Goal: Task Accomplishment & Management: Manage account settings

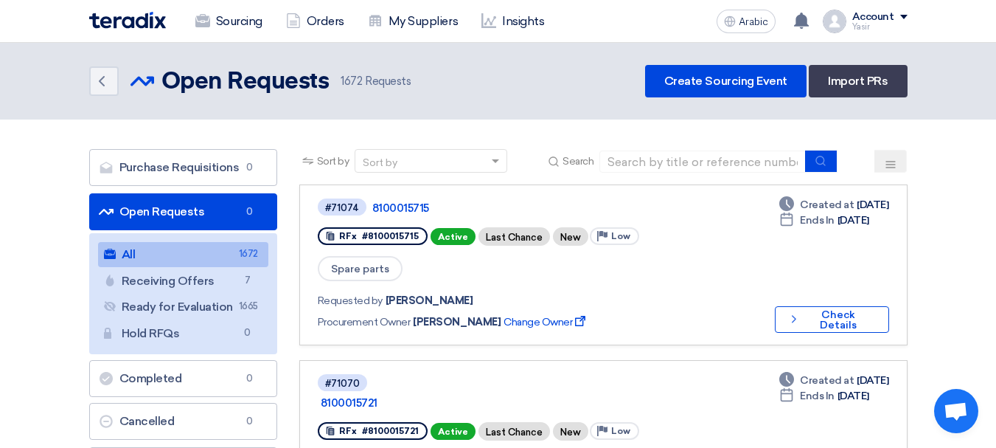
click at [170, 195] on link "Open Requests Open Requests 0" at bounding box center [183, 211] width 188 height 37
click at [158, 257] on link "All All 1672" at bounding box center [183, 254] width 170 height 25
click at [153, 206] on font "Open Requests" at bounding box center [162, 211] width 86 height 14
click at [133, 209] on font "Open Requests" at bounding box center [162, 211] width 86 height 14
click at [141, 212] on font "Open Requests" at bounding box center [162, 211] width 86 height 14
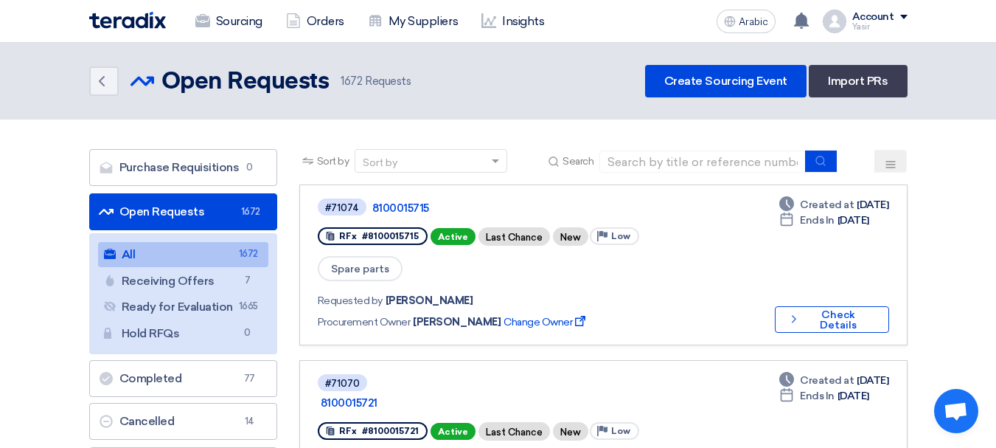
click at [224, 216] on link "Open Requests Open Requests 1672" at bounding box center [183, 211] width 188 height 37
click at [173, 214] on font "Open Requests" at bounding box center [162, 211] width 86 height 14
click at [214, 205] on link "Open Requests Open Requests 1672" at bounding box center [183, 211] width 188 height 37
click at [496, 164] on span at bounding box center [497, 160] width 18 height 15
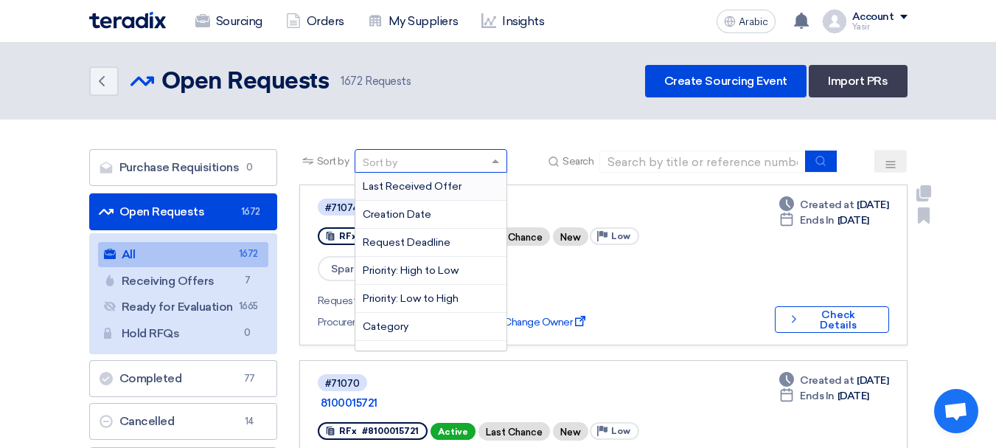
click at [611, 192] on link "#71074 8100015715 RFx #8100015715 Active Last Chance New Priority Low Spare par…" at bounding box center [603, 264] width 608 height 161
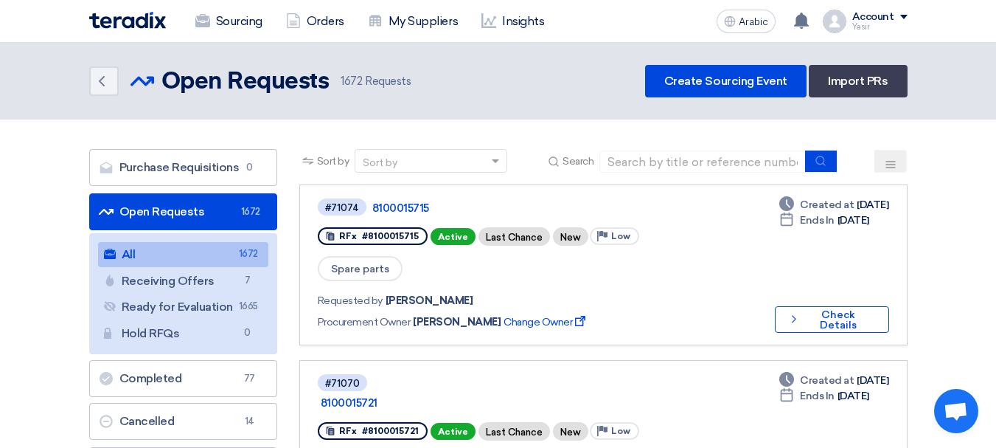
click at [328, 155] on font "Sort by" at bounding box center [333, 161] width 32 height 13
click at [887, 164] on use at bounding box center [891, 164] width 10 height 7
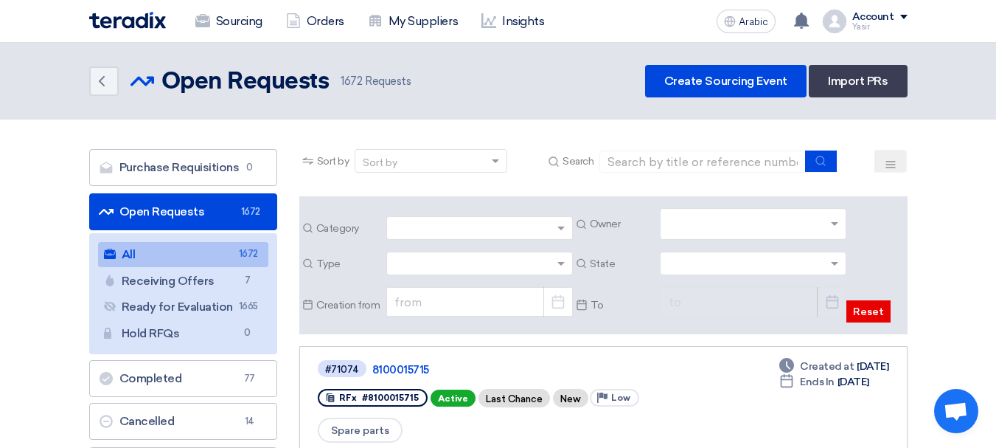
click at [827, 218] on input "text" at bounding box center [755, 225] width 174 height 24
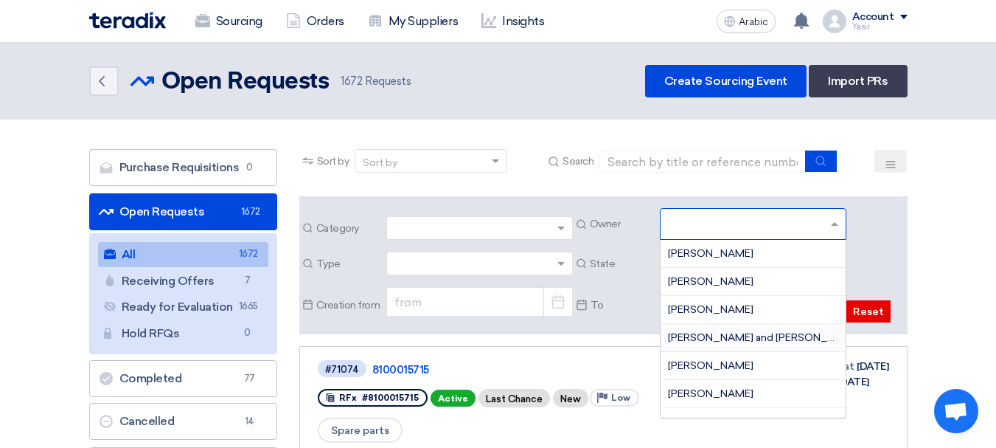
scroll to position [46, 0]
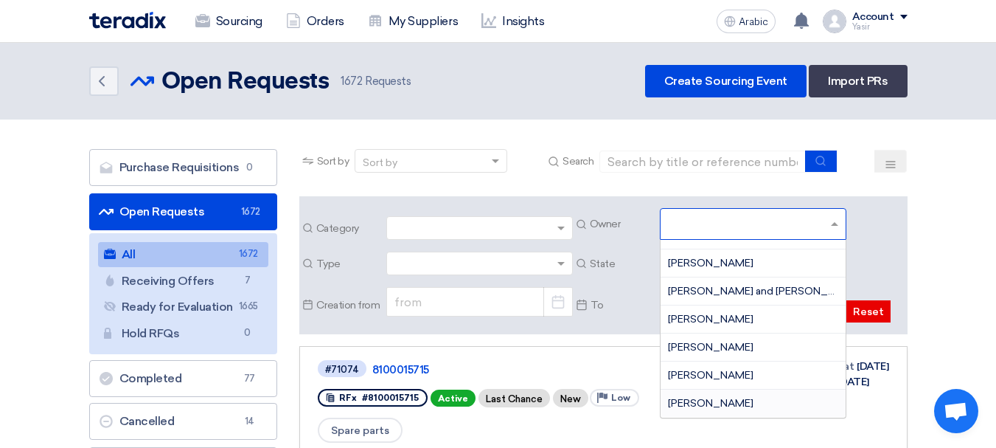
click at [709, 406] on div "[PERSON_NAME]" at bounding box center [753, 402] width 185 height 27
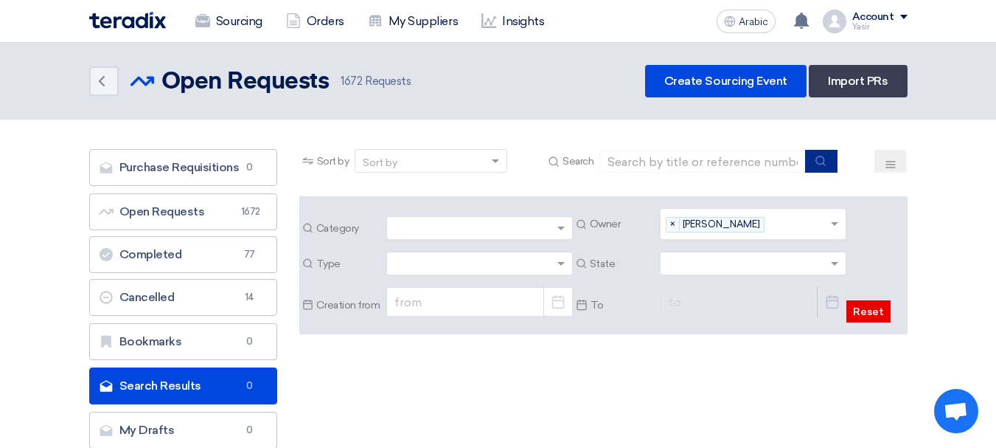
click at [816, 152] on button "submit" at bounding box center [821, 161] width 32 height 23
click at [817, 161] on icon "submit" at bounding box center [821, 161] width 12 height 12
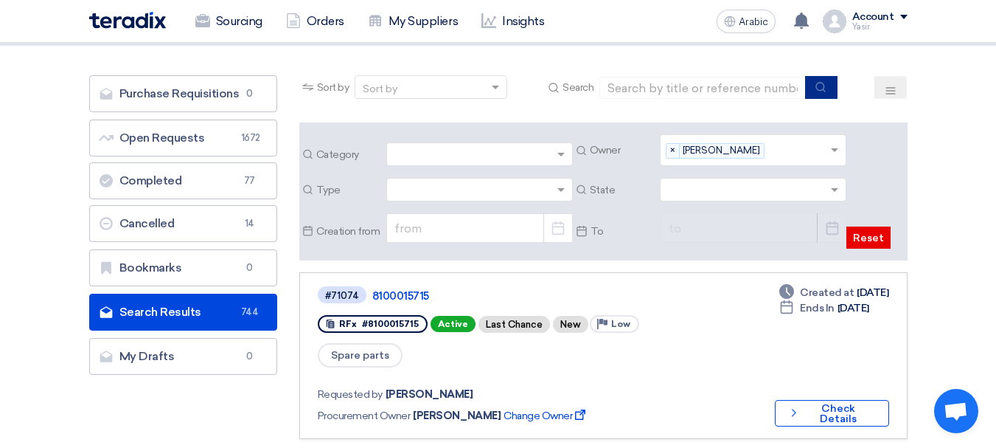
scroll to position [0, 0]
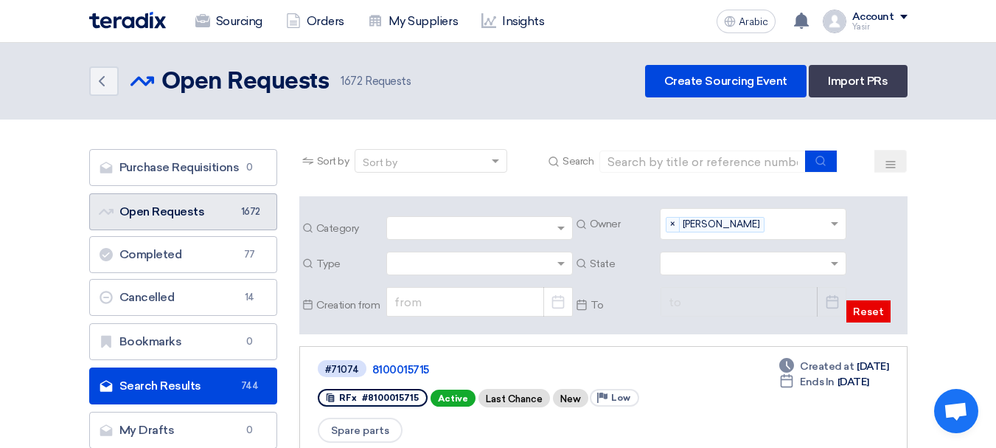
click at [165, 213] on font "Open Requests" at bounding box center [162, 211] width 86 height 14
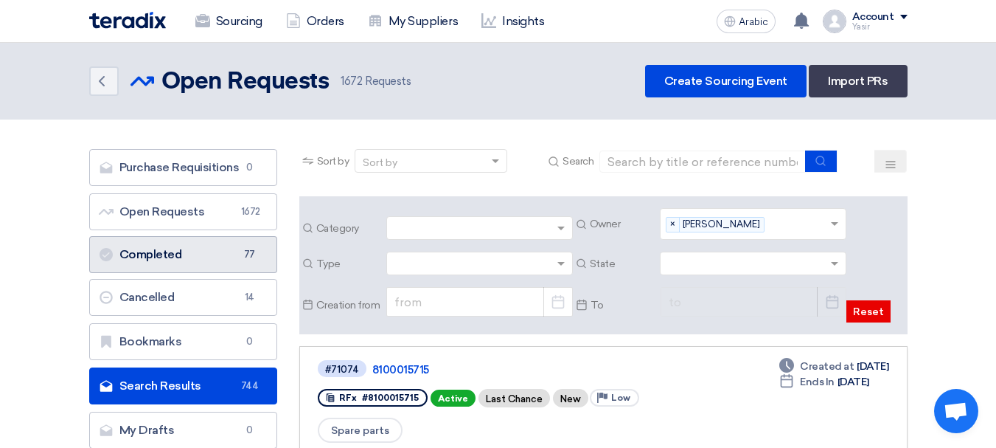
click at [214, 238] on link "Completed Completed 77" at bounding box center [183, 254] width 188 height 37
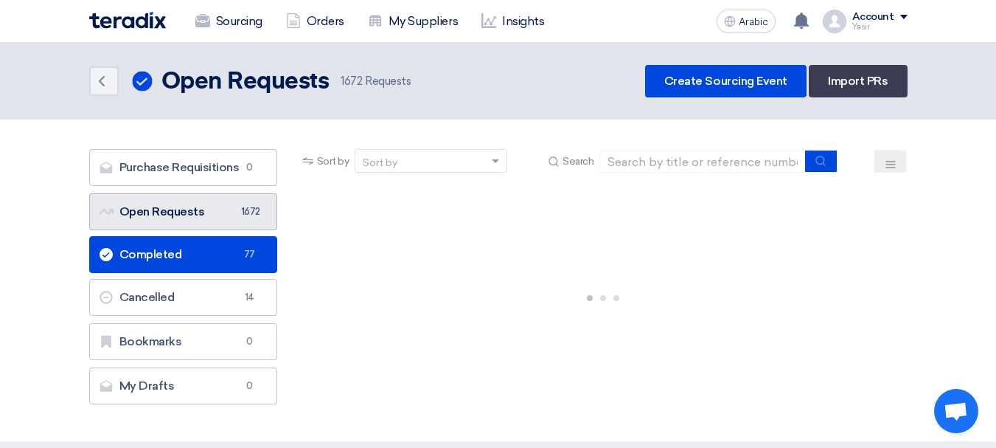
click at [212, 223] on link "Open Requests Open Requests 1672" at bounding box center [183, 211] width 188 height 37
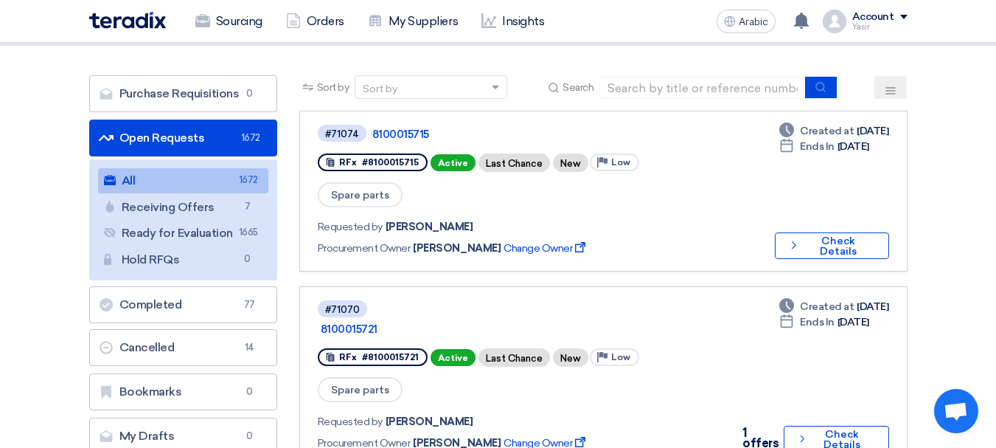
scroll to position [147, 0]
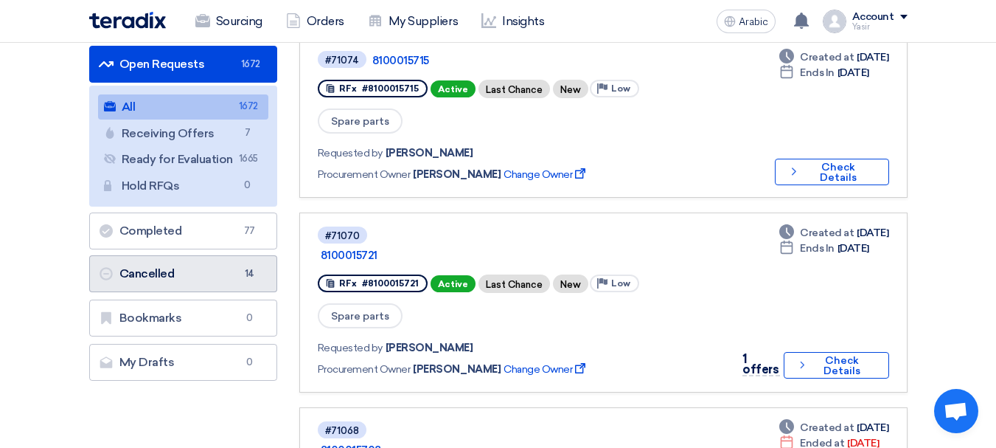
click at [104, 266] on icon "Cancelled" at bounding box center [106, 273] width 15 height 15
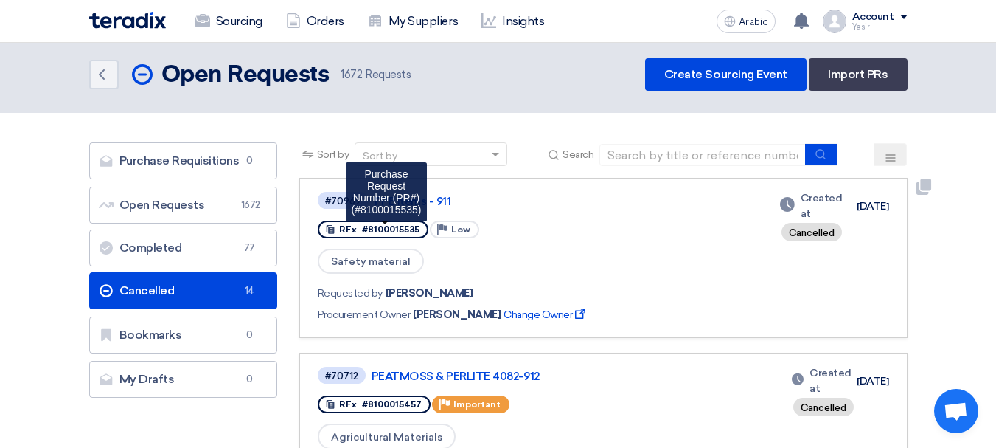
scroll to position [0, 0]
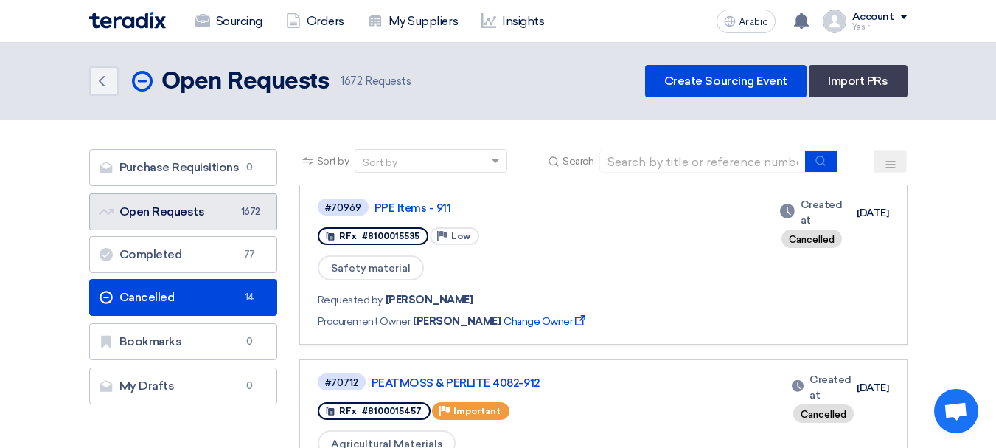
click at [158, 202] on link "Open Requests Open Requests 1672" at bounding box center [183, 211] width 188 height 37
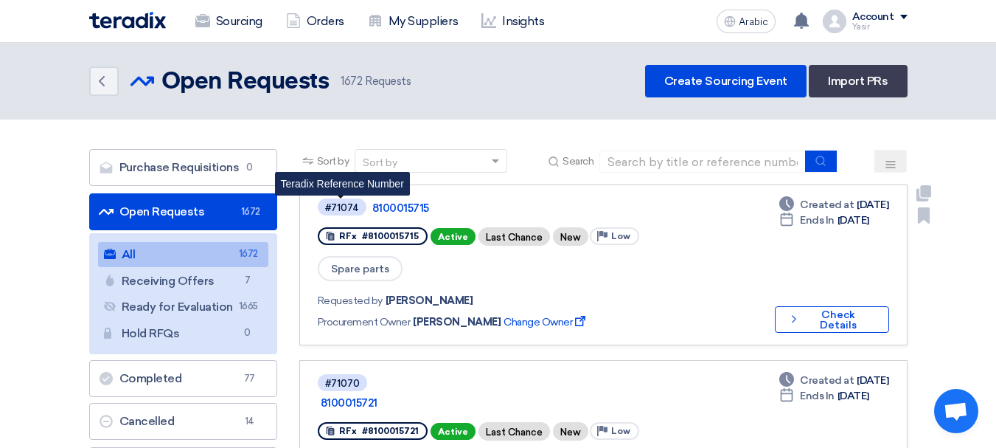
click at [337, 209] on font "#71074" at bounding box center [342, 207] width 34 height 11
click at [496, 205] on link "8100015715" at bounding box center [556, 207] width 369 height 13
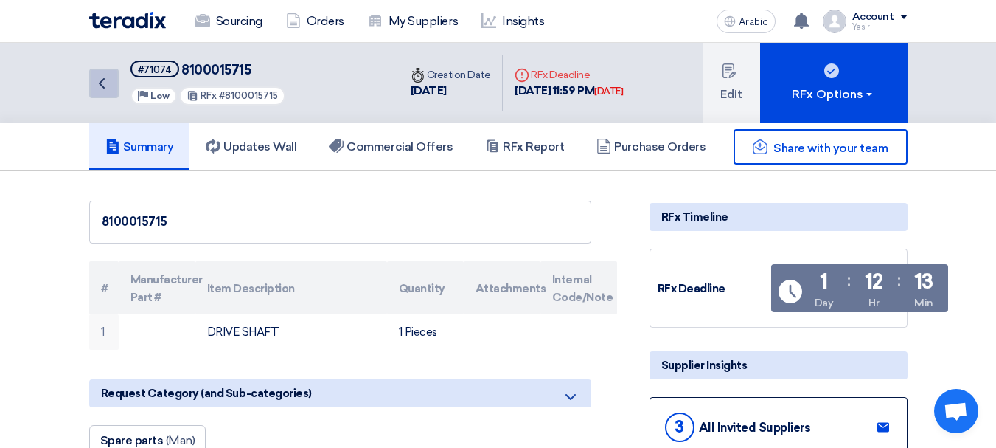
click at [101, 88] on icon "Back" at bounding box center [102, 83] width 18 height 18
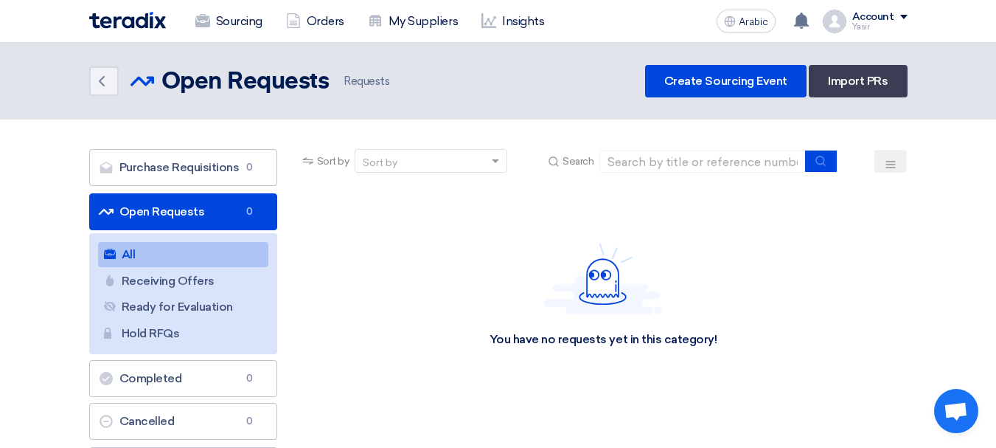
click at [176, 207] on font "Open Requests" at bounding box center [162, 211] width 86 height 14
